Goal: Transaction & Acquisition: Purchase product/service

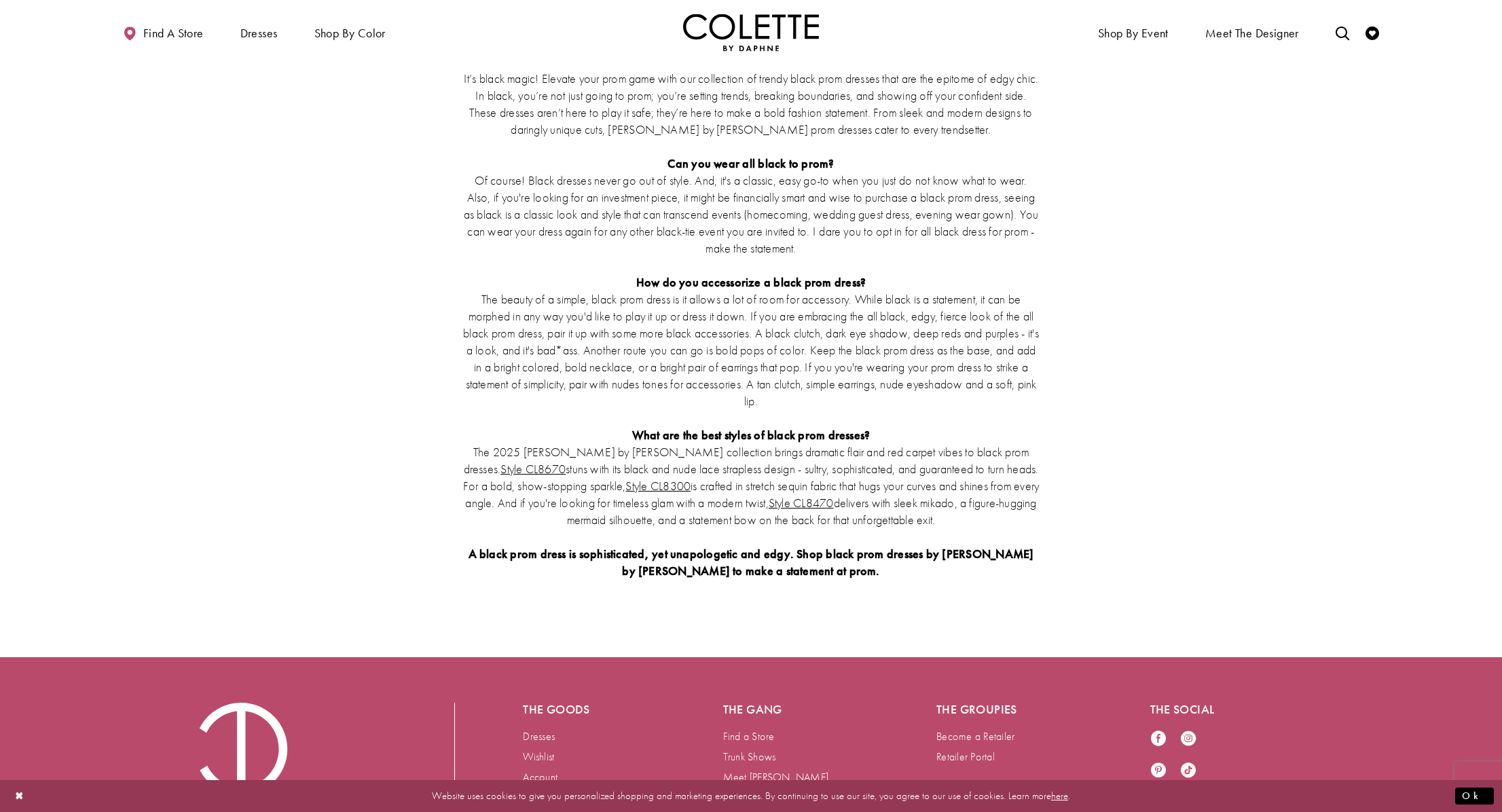
scroll to position [3261, 0]
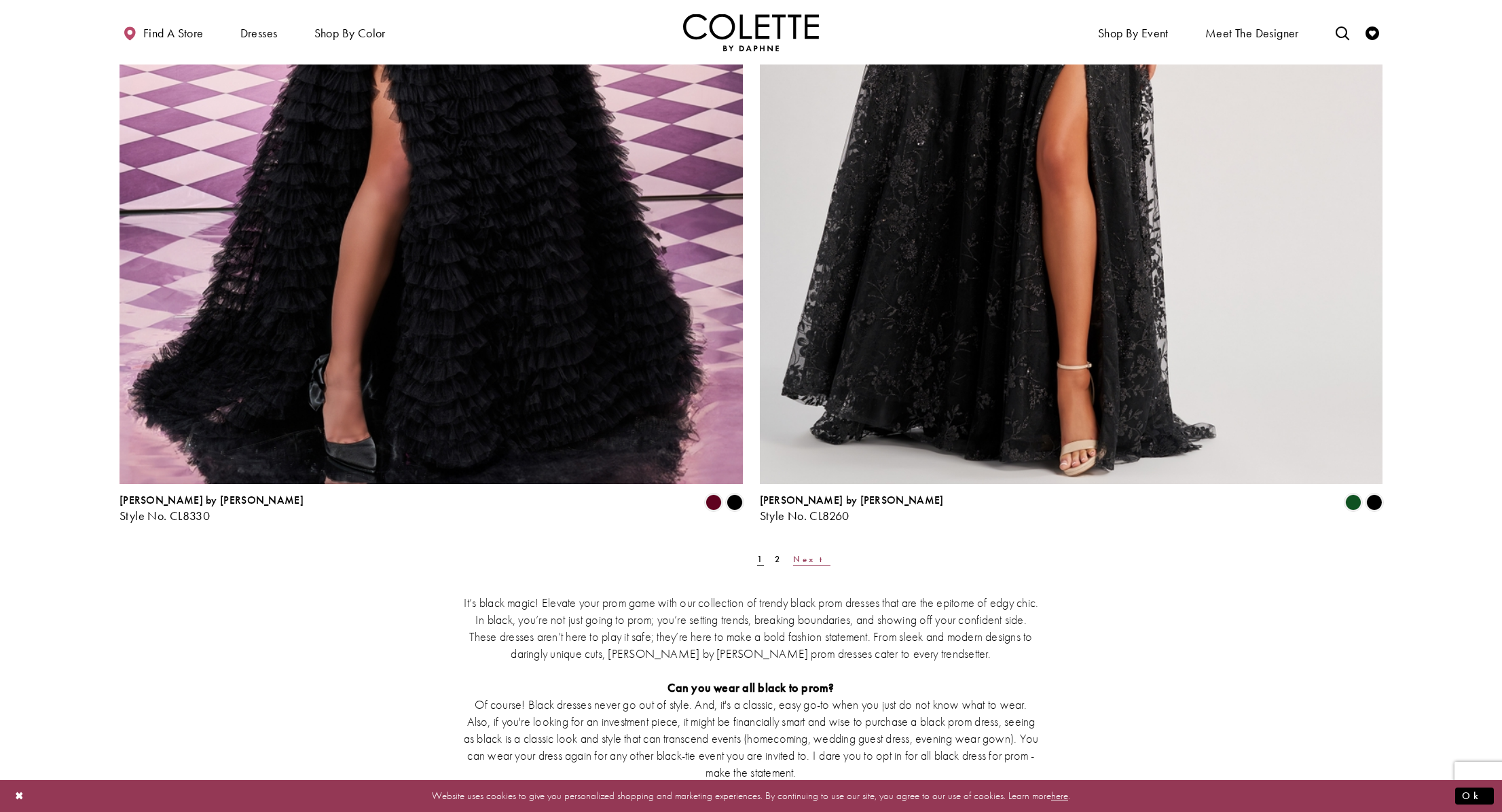
click at [793, 560] on span "Next" at bounding box center [811, 559] width 37 height 11
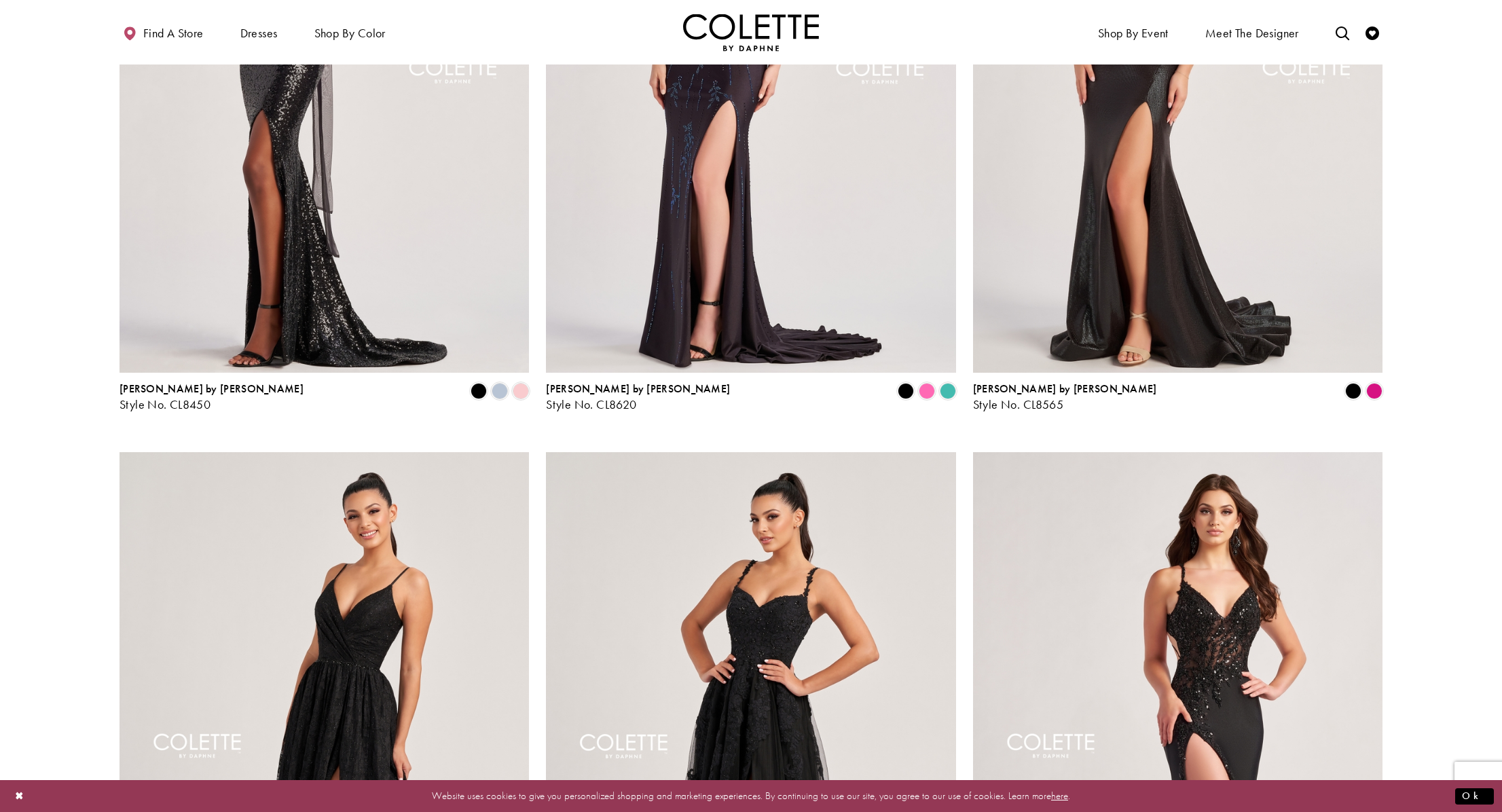
scroll to position [354, 0]
